Goal: Information Seeking & Learning: Find specific page/section

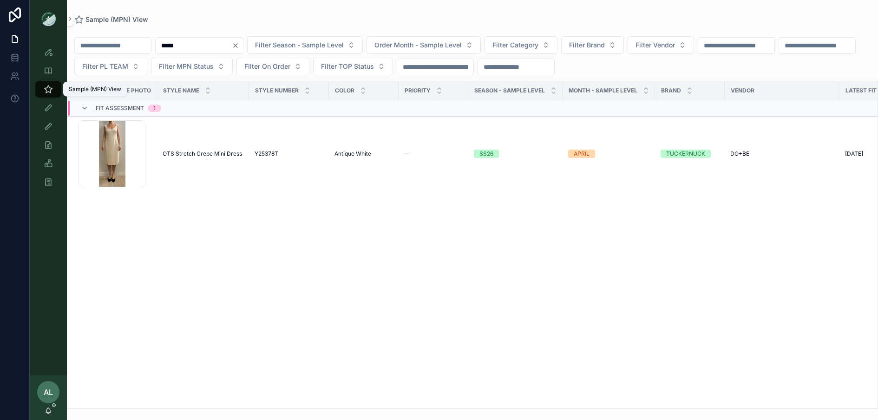
click at [52, 89] on icon "scrollable content" at bounding box center [48, 89] width 9 height 9
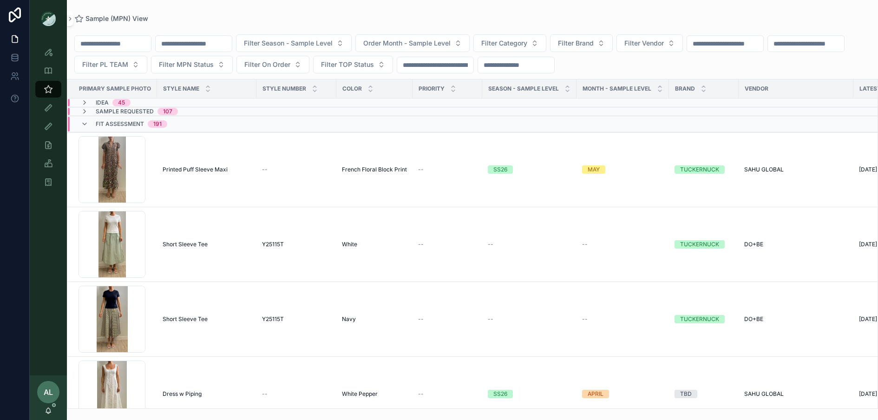
click at [232, 45] on input "*****" at bounding box center [194, 43] width 76 height 13
drag, startPoint x: 236, startPoint y: 41, endPoint x: 106, endPoint y: 40, distance: 129.6
click at [106, 40] on div "***** Filter Season - Sample Level Order Month - Sample Level Filter Category F…" at bounding box center [472, 53] width 811 height 39
click at [257, 11] on div "Sample (MPN) View Filter Season - Sample Level Order Month - Sample Level Filte…" at bounding box center [472, 204] width 811 height 409
click at [128, 68] on span "Filter PL TEAM" at bounding box center [105, 64] width 46 height 9
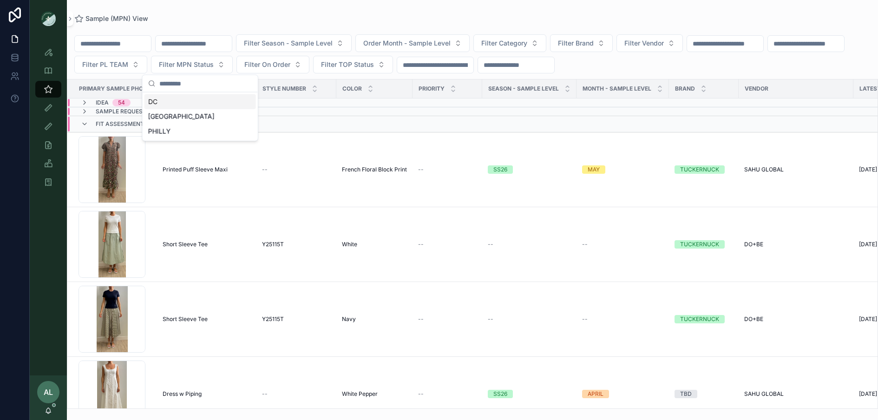
click at [173, 105] on div "DC" at bounding box center [199, 101] width 111 height 15
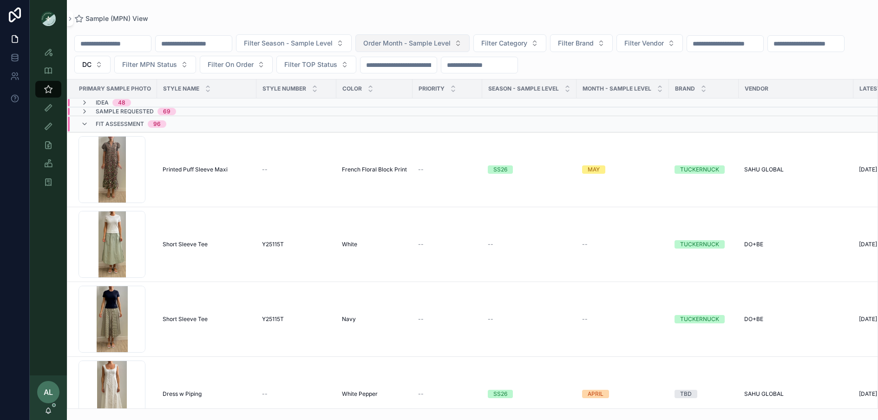
click at [403, 48] on button "Order Month - Sample Level" at bounding box center [412, 43] width 114 height 18
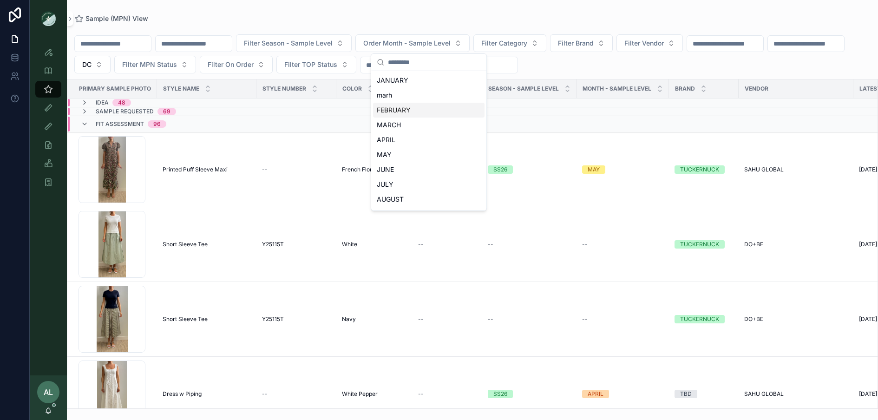
click at [401, 111] on div "FEBRUARY" at bounding box center [428, 110] width 111 height 15
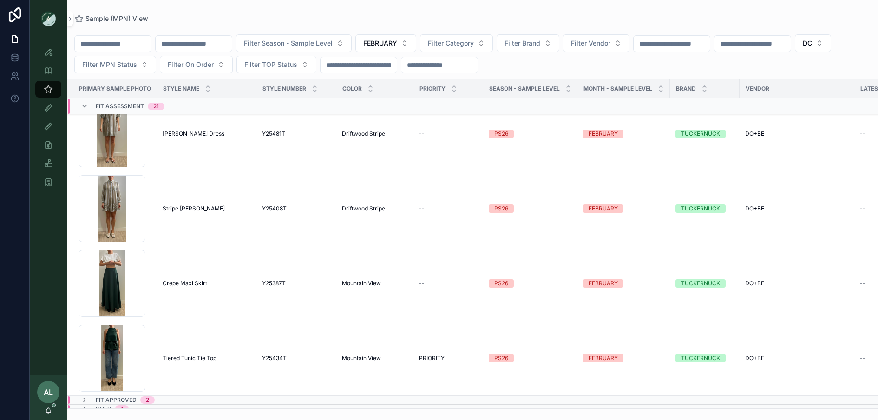
scroll to position [1280, 0]
click at [121, 353] on div "Screenshot-2025-09-10-at-3.43.41-PM .png" at bounding box center [112, 357] width 67 height 67
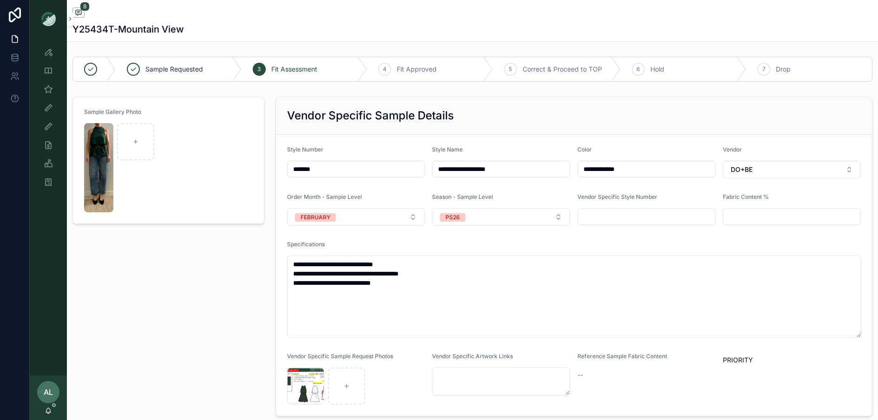
scroll to position [63, 0]
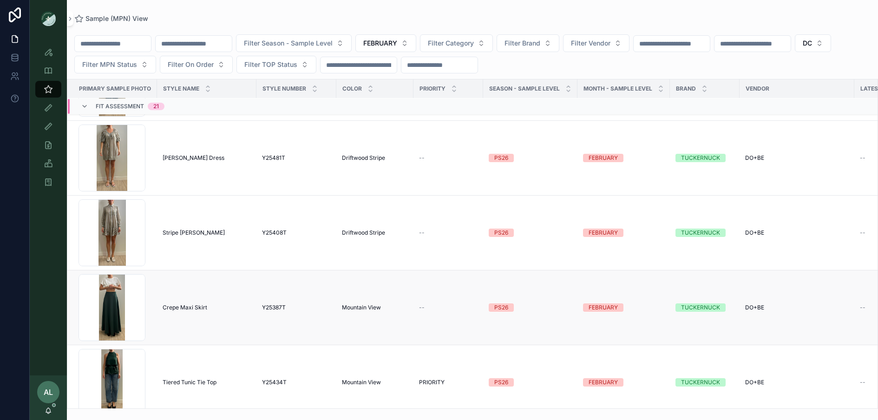
scroll to position [1280, 0]
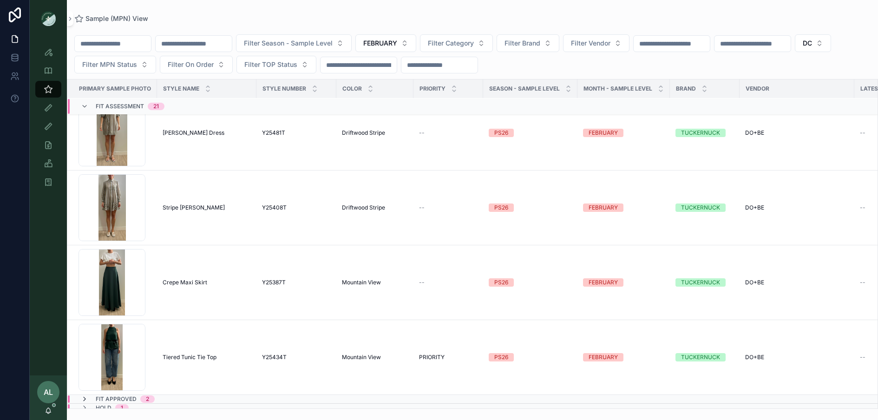
click at [85, 395] on icon "scrollable content" at bounding box center [84, 398] width 7 height 7
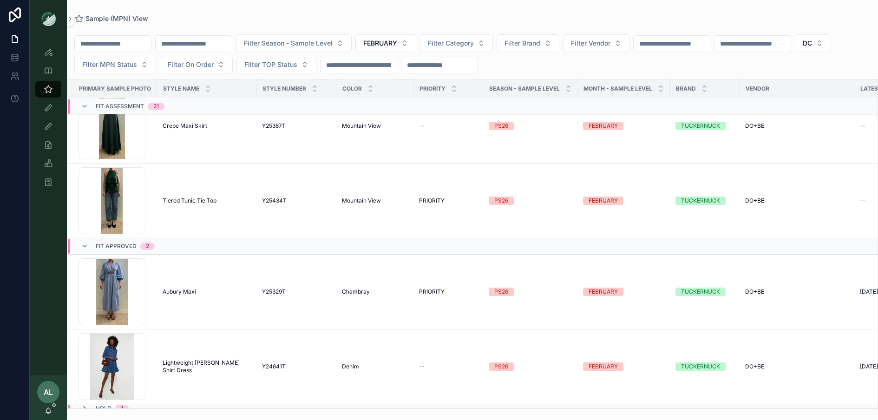
click at [83, 405] on icon "scrollable content" at bounding box center [84, 408] width 7 height 7
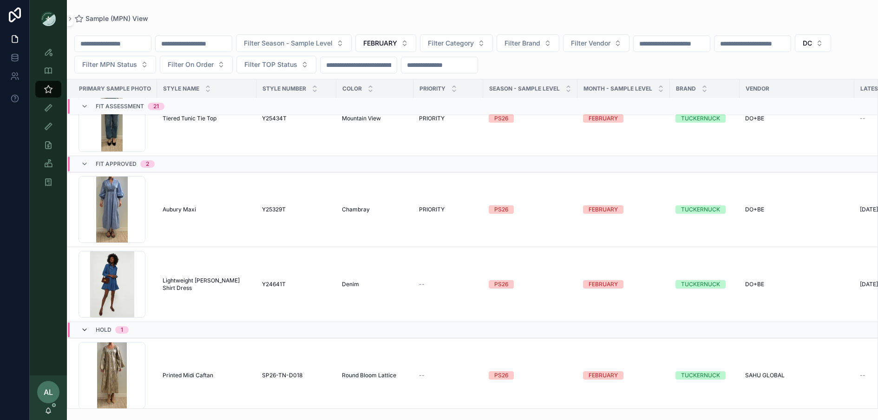
click at [85, 326] on icon "scrollable content" at bounding box center [84, 329] width 7 height 7
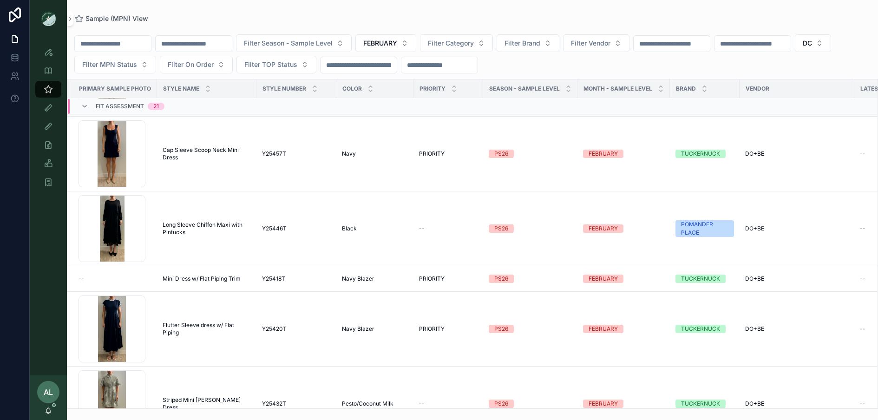
scroll to position [167, 0]
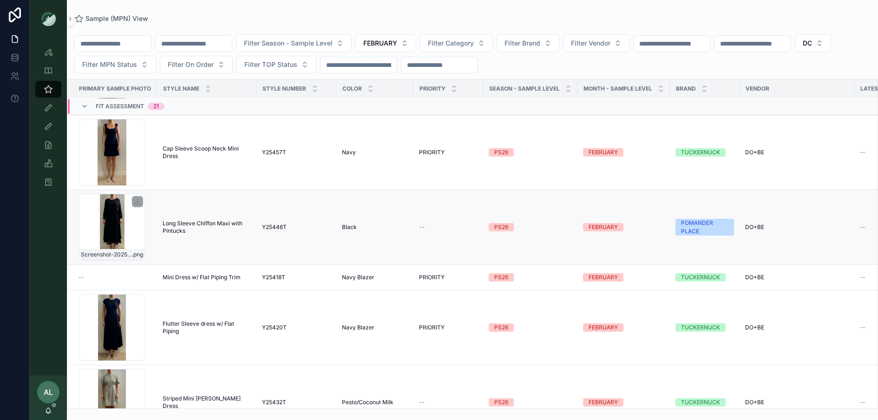
click at [124, 221] on div "Screenshot-2025-09-10-at-3.24.20-PM .png" at bounding box center [112, 227] width 67 height 67
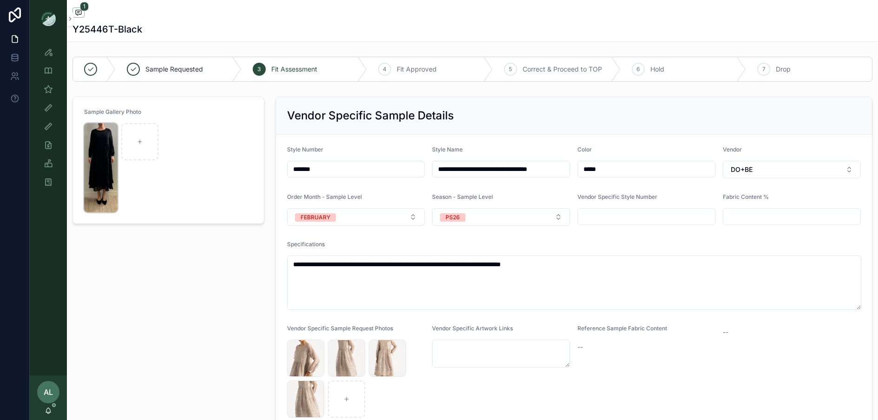
click at [104, 172] on img "scrollable content" at bounding box center [100, 167] width 33 height 89
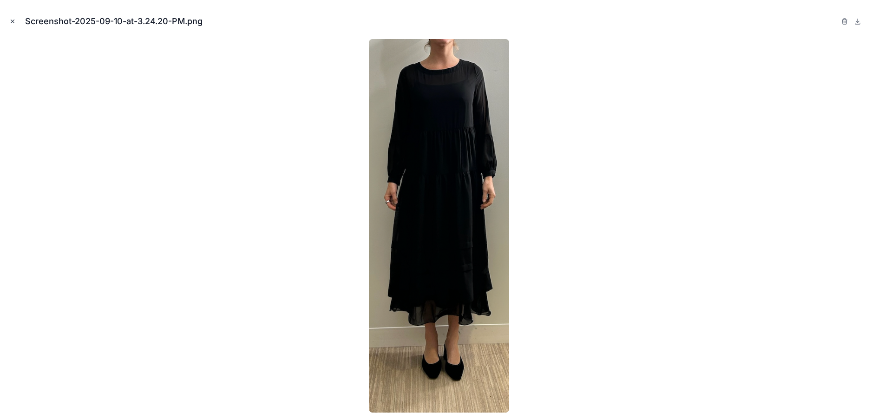
click at [10, 21] on icon "Close modal" at bounding box center [12, 21] width 7 height 7
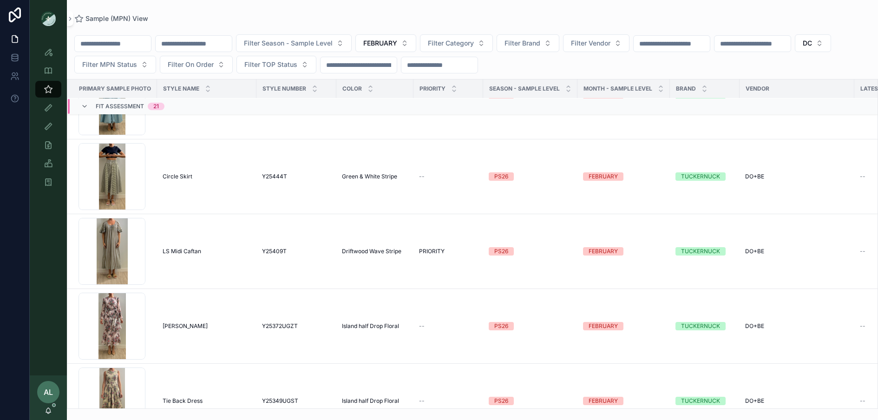
scroll to position [783, 0]
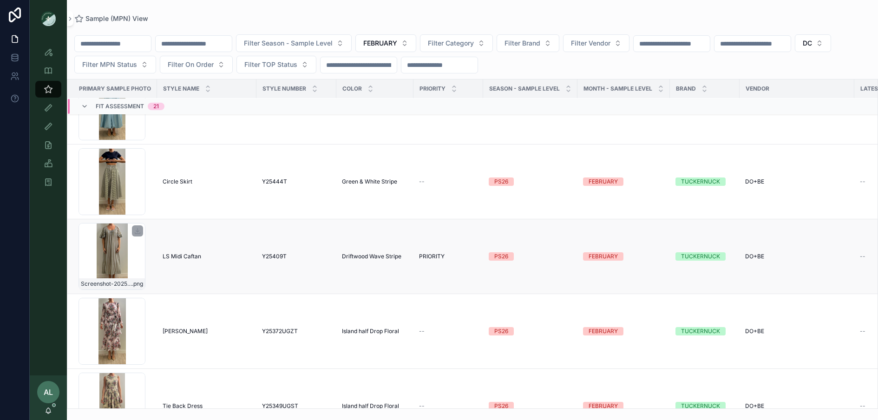
click at [119, 252] on div "Screenshot-2025-09-16-at-9.14.05-AM .png" at bounding box center [112, 256] width 67 height 67
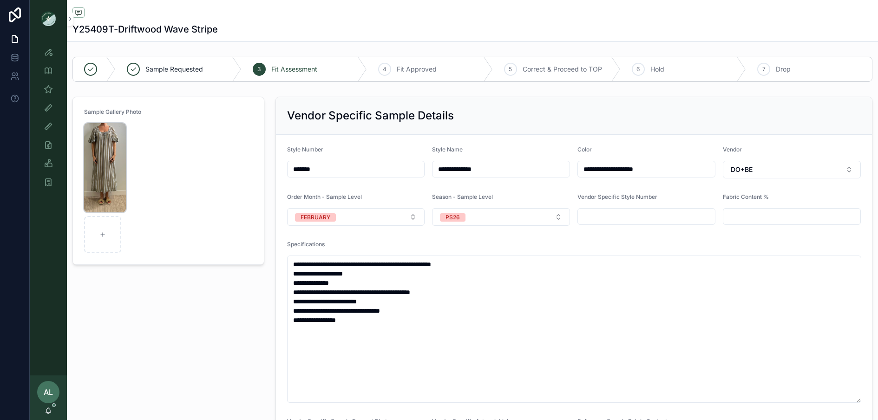
click at [106, 166] on img "scrollable content" at bounding box center [105, 167] width 42 height 89
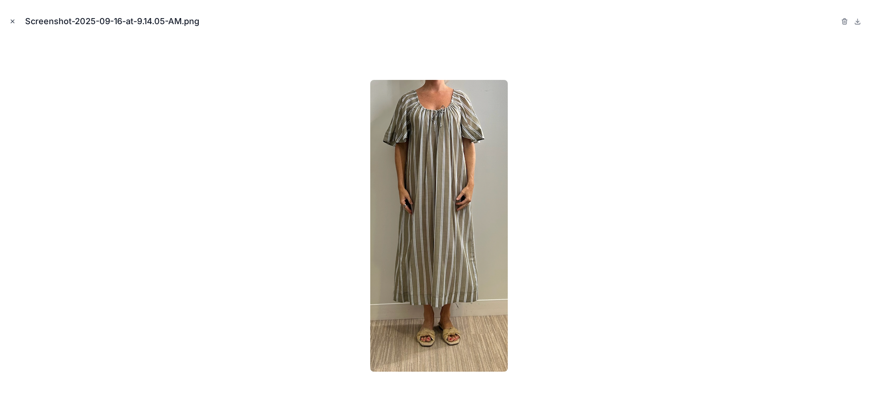
click at [14, 20] on icon "Close modal" at bounding box center [12, 21] width 7 height 7
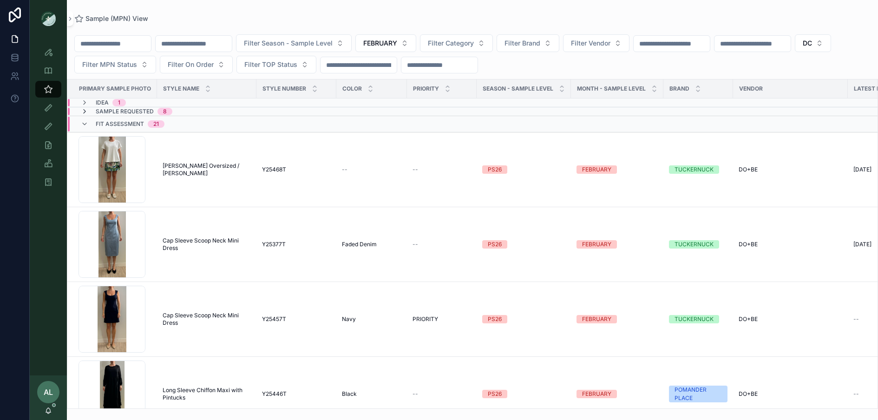
click at [86, 111] on icon "scrollable content" at bounding box center [84, 111] width 7 height 7
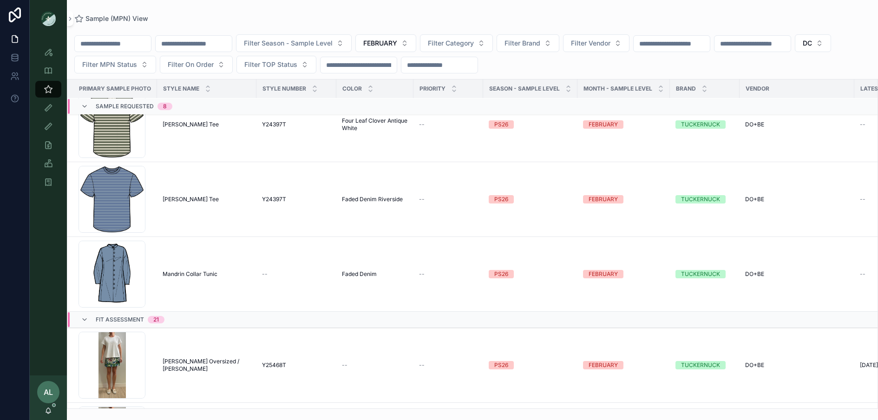
scroll to position [441, 0]
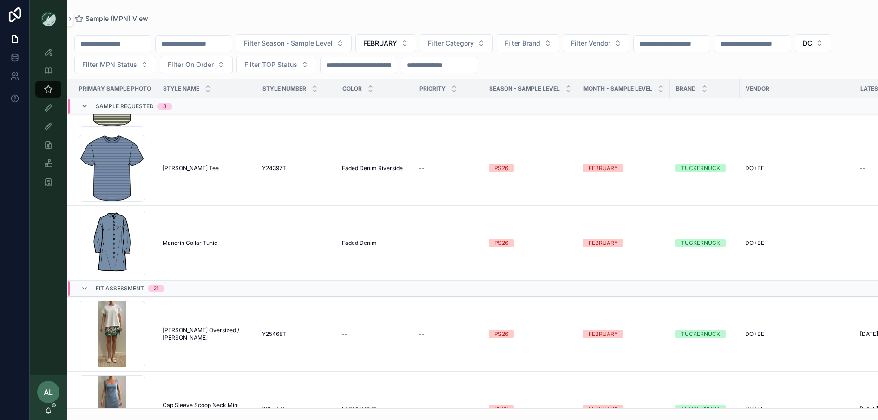
click at [85, 104] on icon "scrollable content" at bounding box center [84, 106] width 7 height 7
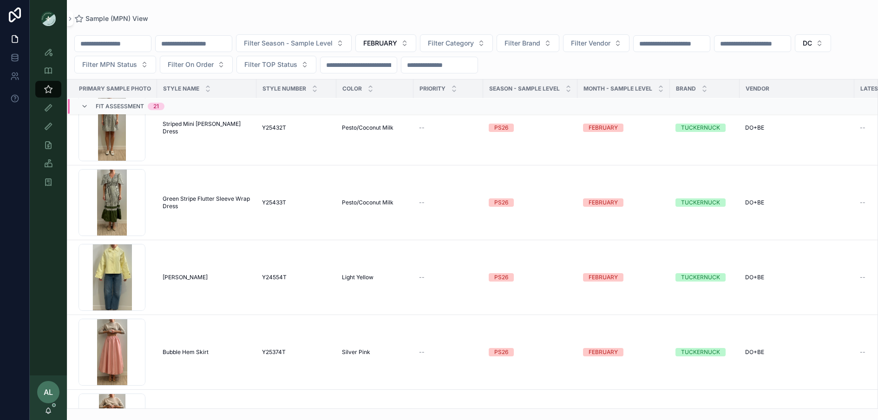
scroll to position [392, 0]
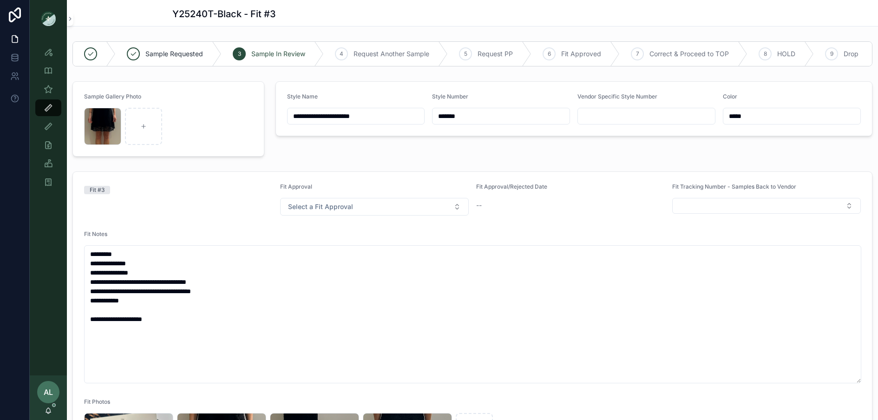
scroll to position [178, 0]
